Goal: Navigation & Orientation: Find specific page/section

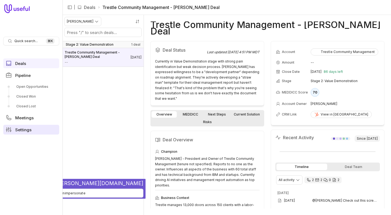
click at [25, 130] on span "Settings" at bounding box center [23, 130] width 16 height 4
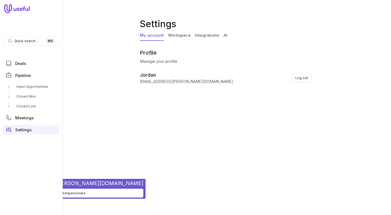
click at [209, 35] on link "Integrations" at bounding box center [207, 35] width 24 height 10
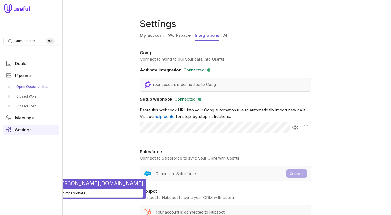
click at [28, 86] on link "Open Opportunities" at bounding box center [31, 86] width 56 height 9
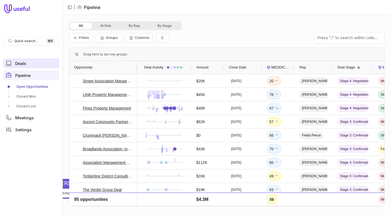
click at [35, 67] on link "Deals" at bounding box center [31, 63] width 56 height 10
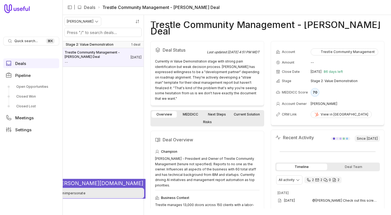
click at [51, 191] on button "Unimpersonate" at bounding box center [72, 193] width 141 height 9
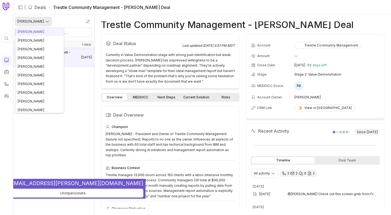
click at [26, 24] on html "Quick search... ⌘ K | Deals Trestle Community Management - [PERSON_NAME] Deal […" at bounding box center [195, 107] width 391 height 215
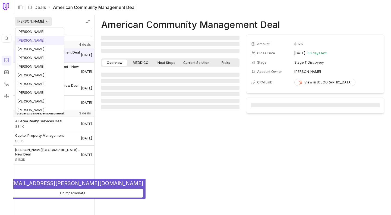
click at [31, 24] on html "Quick search... ⌘ K | Deals American Community Management Deal [PERSON_NAME] St…" at bounding box center [195, 107] width 391 height 215
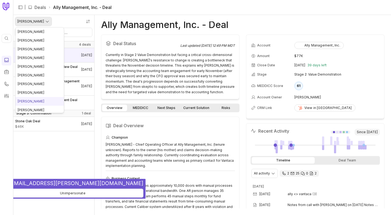
click at [30, 19] on html "Quick search... ⌘ K | Deals Ally Management, Inc. - Deal [PERSON_NAME] Stage 2:…" at bounding box center [195, 107] width 391 height 215
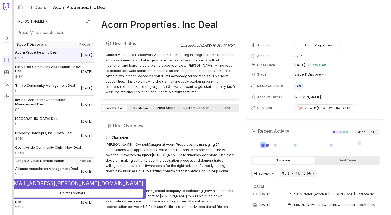
click at [13, 113] on div at bounding box center [13, 107] width 2 height 215
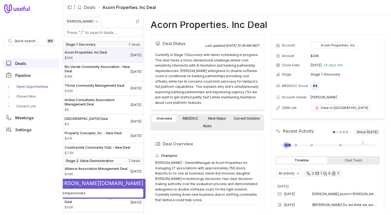
click at [24, 88] on link "Open Opportunities" at bounding box center [31, 86] width 56 height 9
